Goal: Task Accomplishment & Management: Complete application form

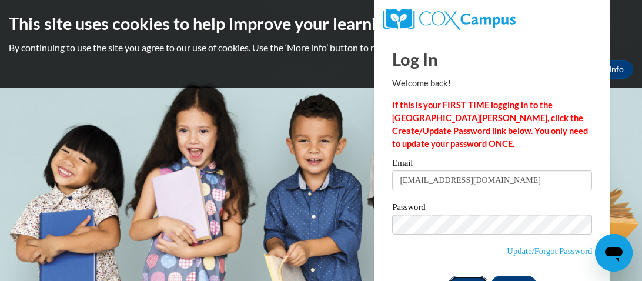
click at [471, 277] on input "Log In" at bounding box center [468, 285] width 41 height 19
click at [470, 277] on input "Log In" at bounding box center [468, 285] width 41 height 19
click at [464, 280] on input "Log In" at bounding box center [468, 285] width 41 height 19
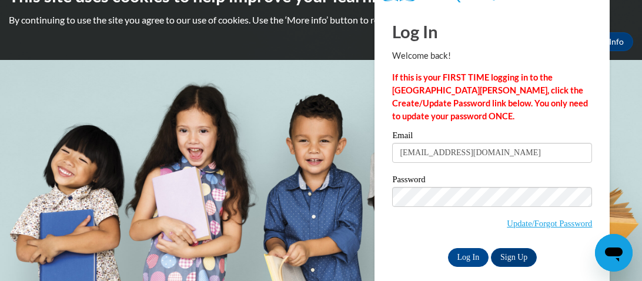
scroll to position [29, 0]
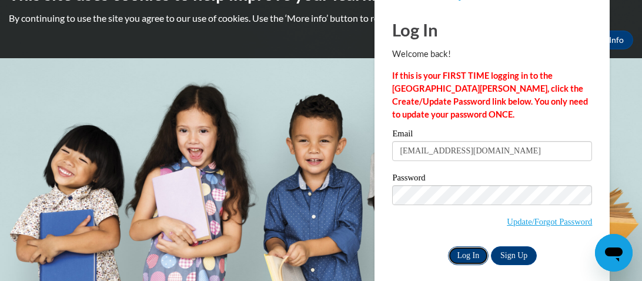
click at [467, 252] on input "Log In" at bounding box center [468, 255] width 41 height 19
click at [462, 260] on input "Log In" at bounding box center [468, 255] width 41 height 19
click at [474, 250] on input "Log In" at bounding box center [468, 255] width 41 height 19
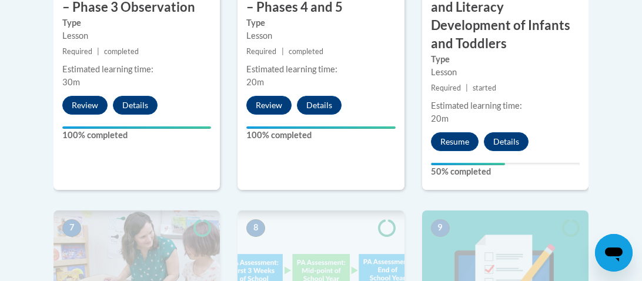
scroll to position [916, 0]
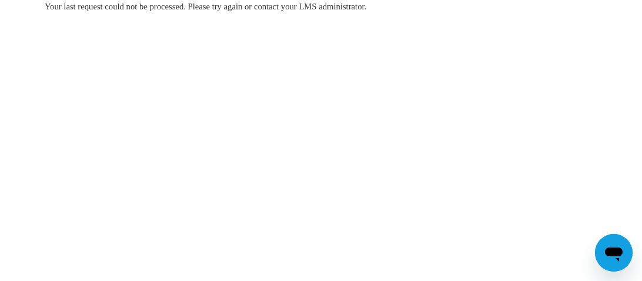
click at [466, 201] on body "Your last request could not be processed. Please try again or contact your LMS …" at bounding box center [321, 140] width 642 height 281
